Goal: Task Accomplishment & Management: Complete application form

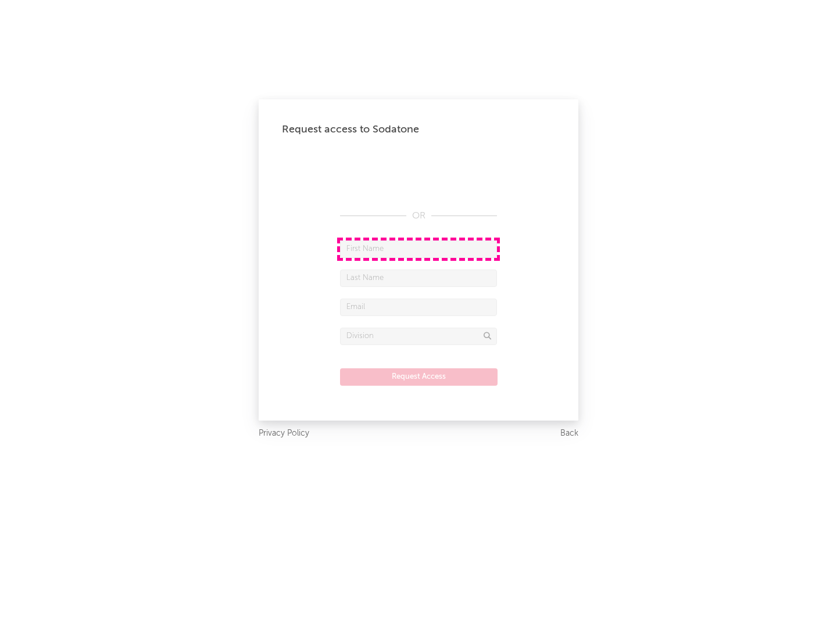
click at [418, 249] on input "text" at bounding box center [418, 248] width 157 height 17
type input "[PERSON_NAME]"
click at [418, 278] on input "text" at bounding box center [418, 278] width 157 height 17
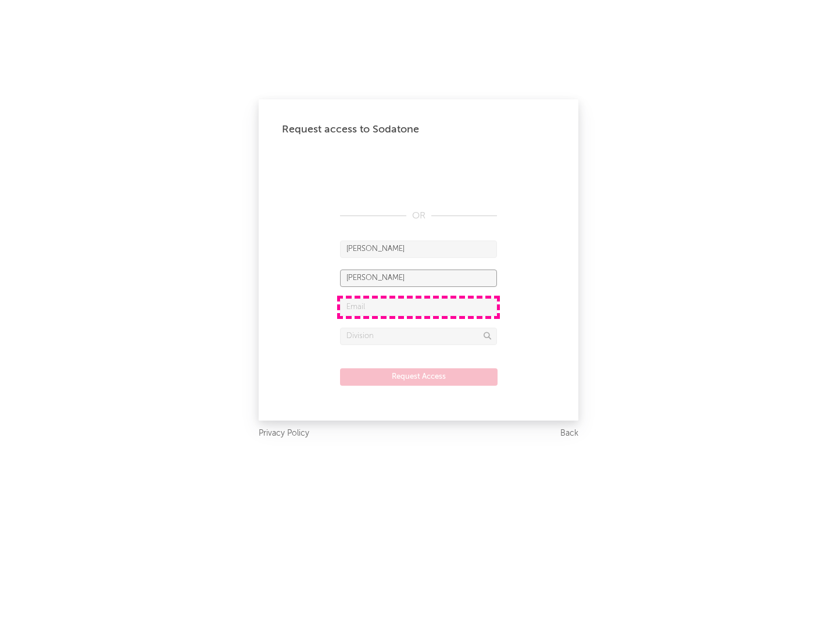
type input "[PERSON_NAME]"
click at [418, 307] on input "text" at bounding box center [418, 307] width 157 height 17
type input "[EMAIL_ADDRESS][DOMAIN_NAME]"
click at [418, 336] on input "text" at bounding box center [418, 336] width 157 height 17
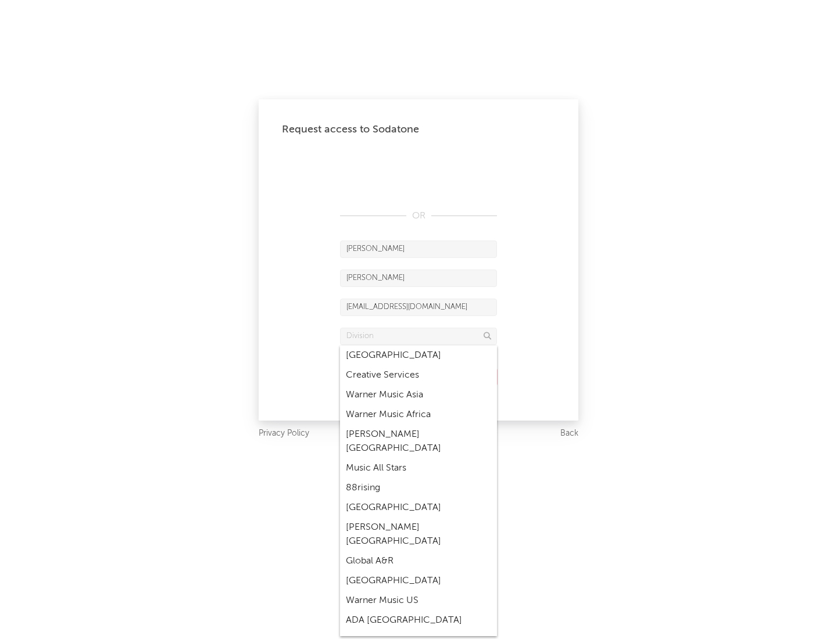
click at [418, 458] on div "Music All Stars" at bounding box center [418, 468] width 157 height 20
type input "Music All Stars"
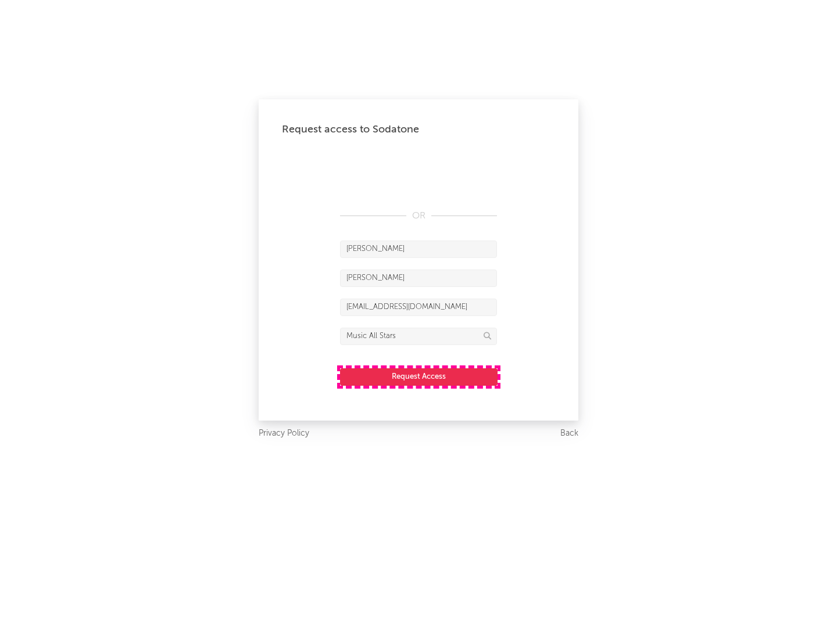
click at [418, 376] on button "Request Access" at bounding box center [418, 376] width 157 height 17
